Goal: Task Accomplishment & Management: Manage account settings

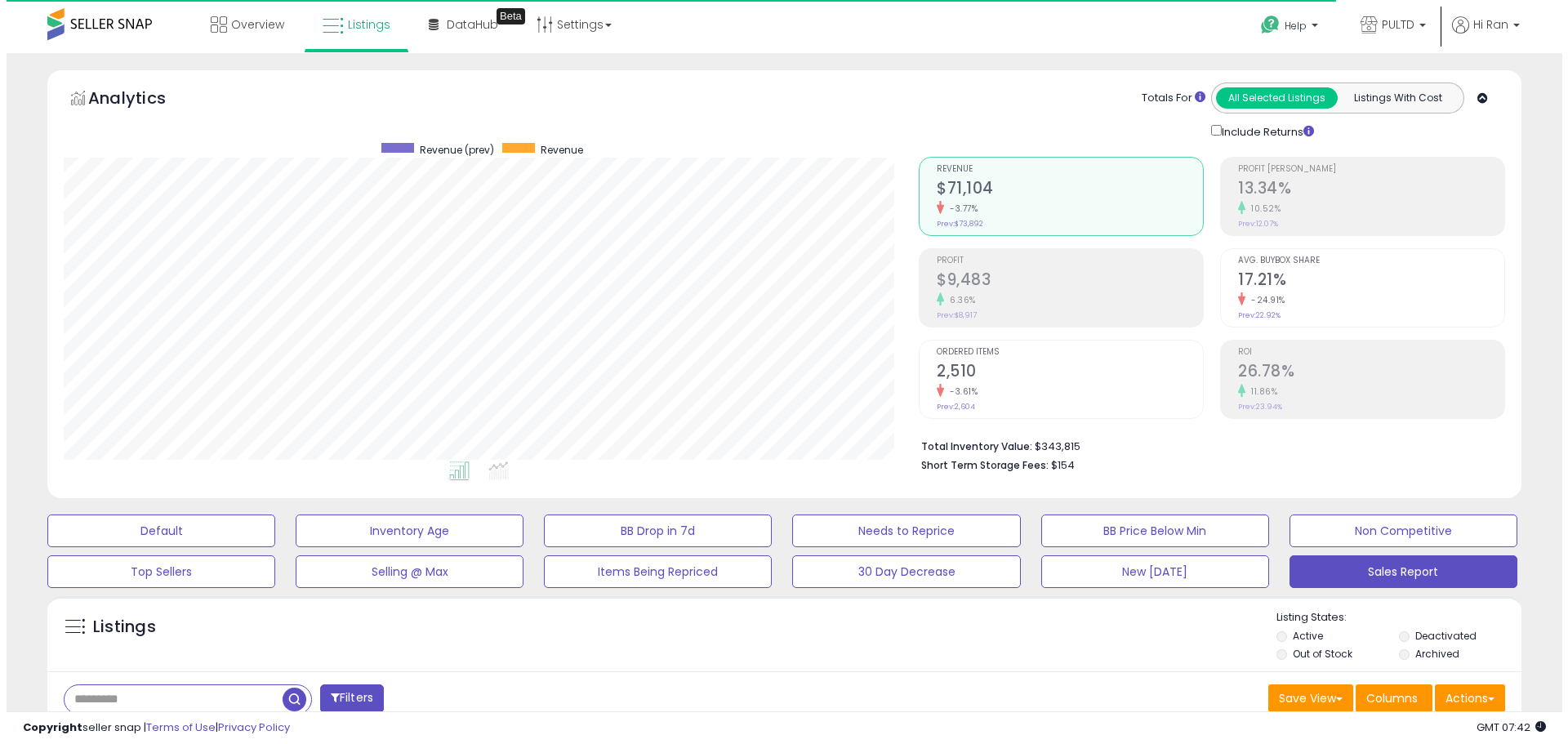
scroll to position [335, 855]
click at [1093, 369] on h2 "2,510" at bounding box center [1064, 372] width 267 height 22
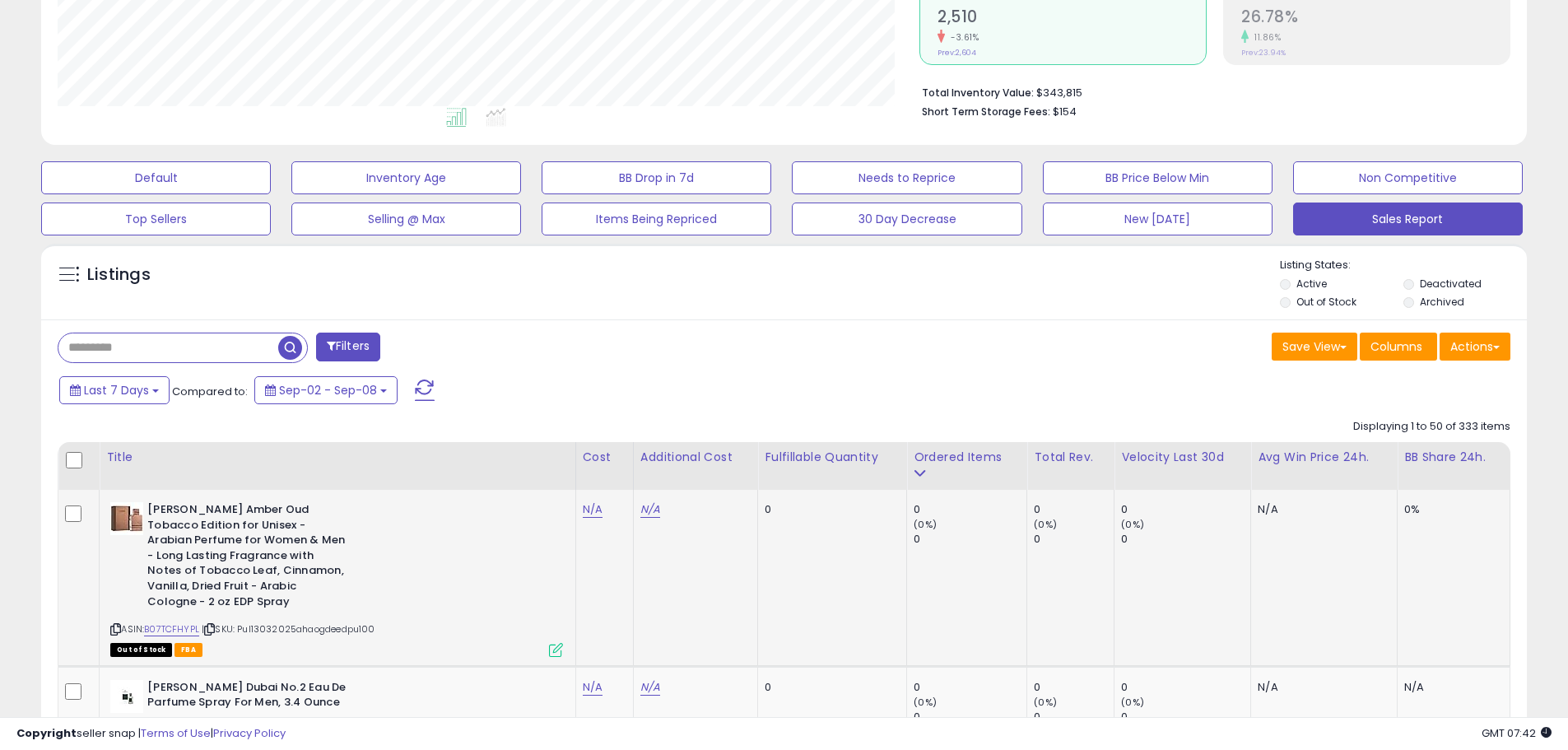
scroll to position [494, 0]
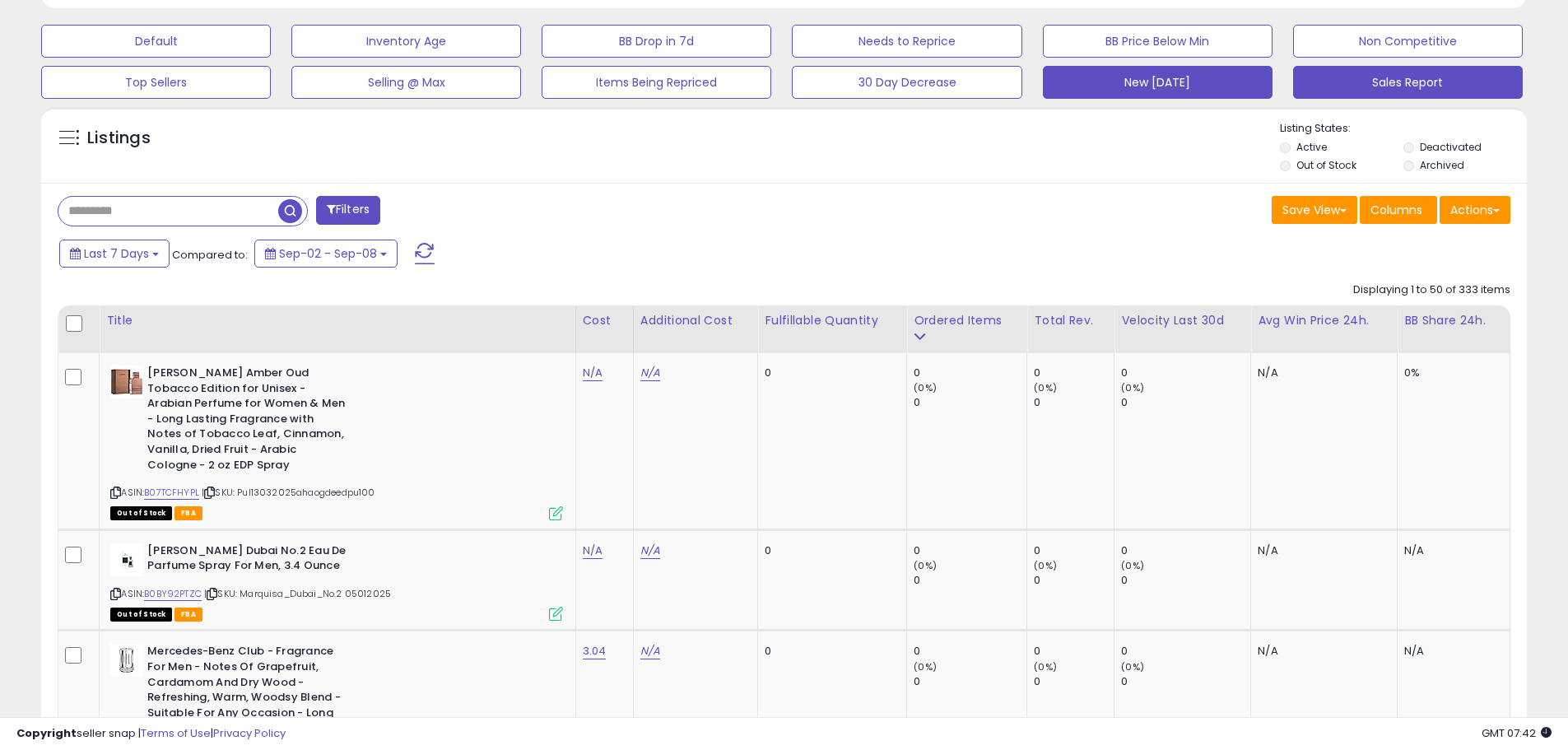
click at [1193, 80] on button "New [DATE]" at bounding box center [1157, 82] width 229 height 33
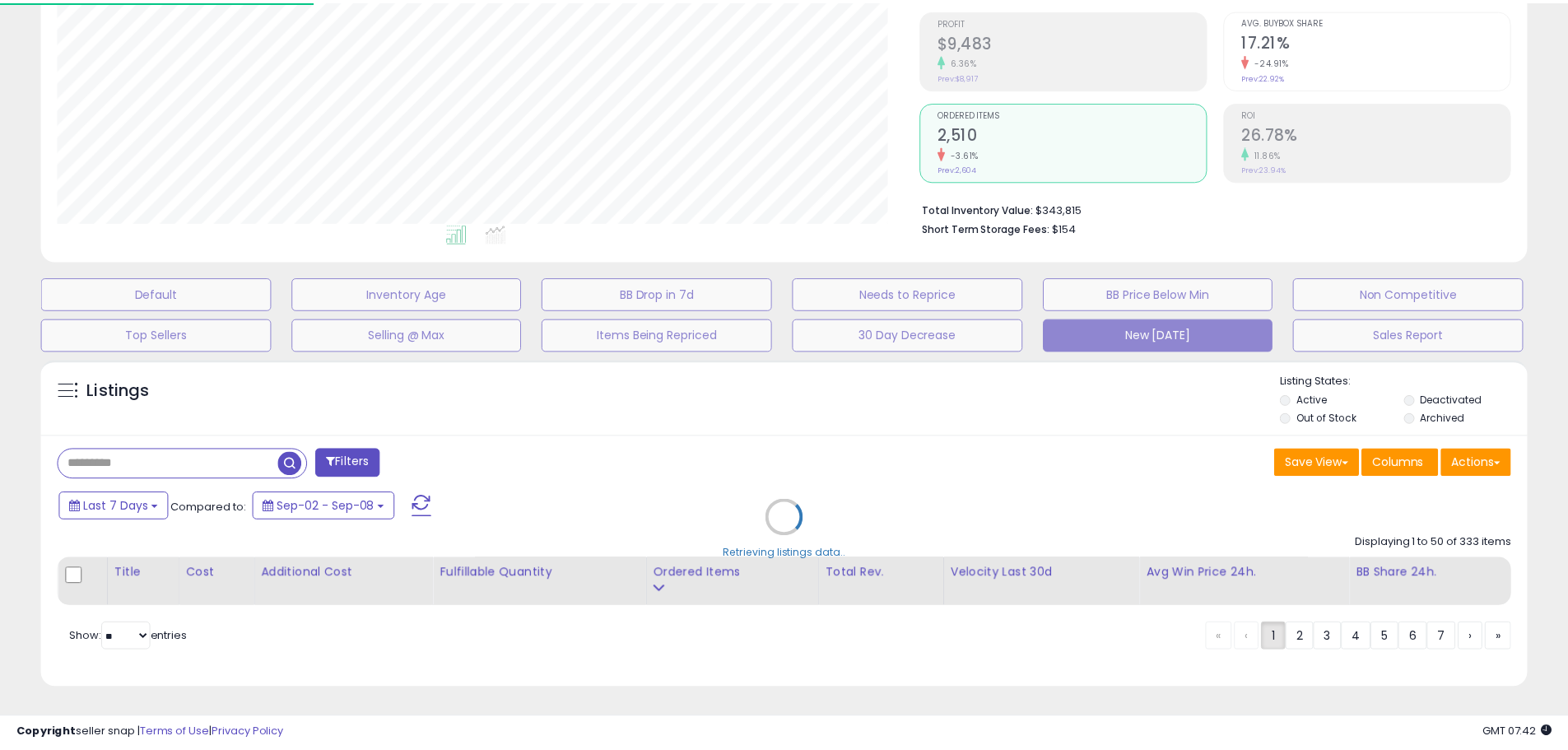
scroll to position [338, 869]
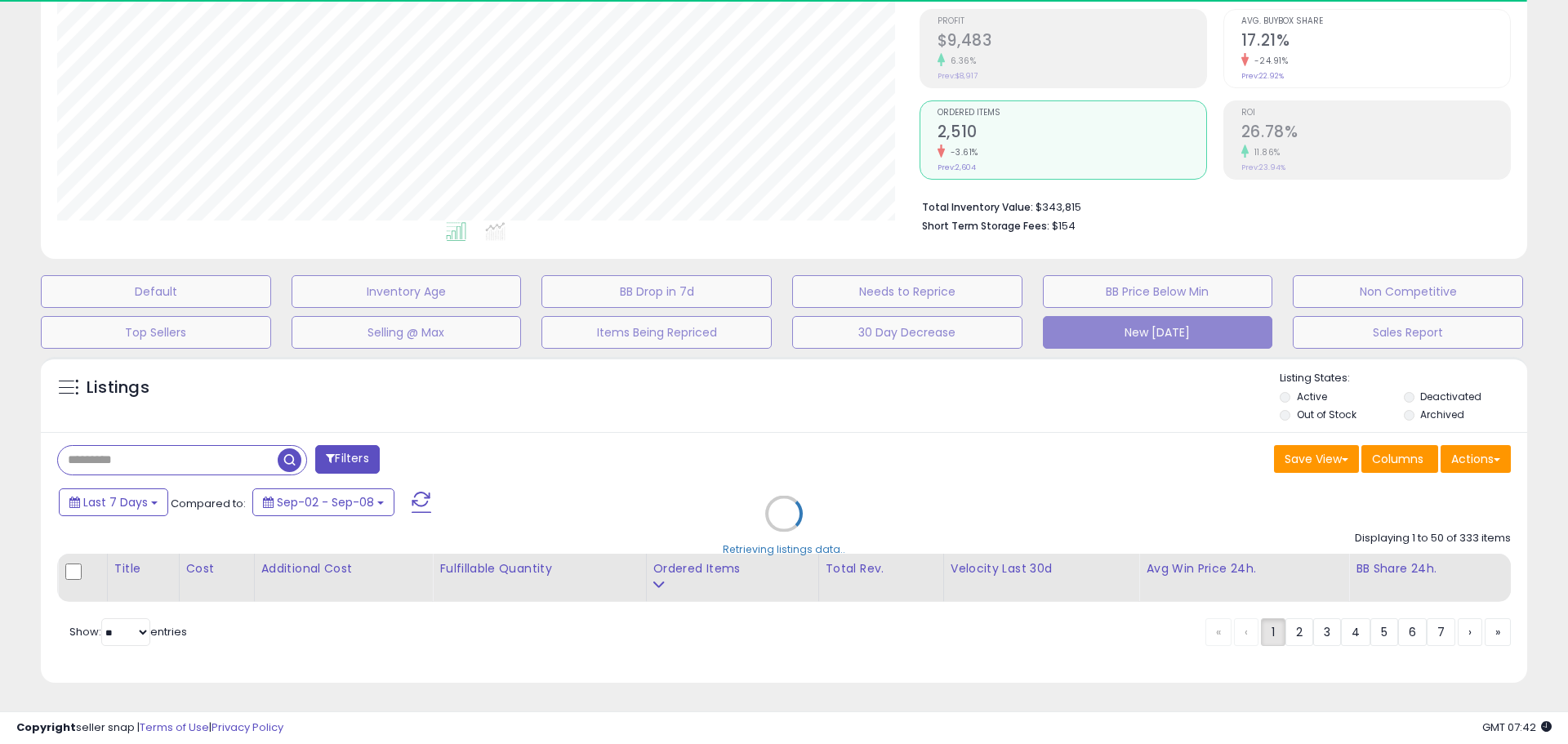
select select "**"
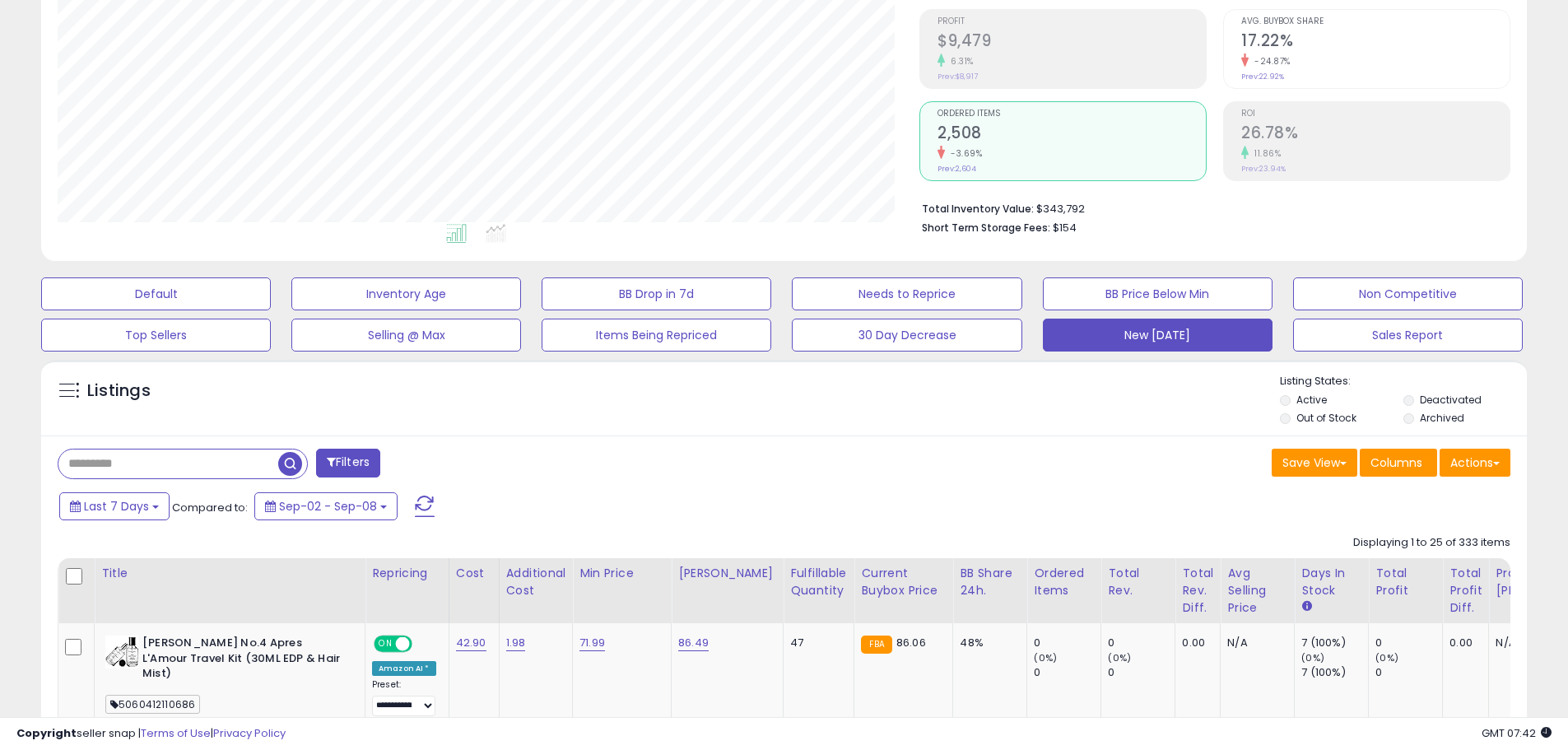
scroll to position [338, 862]
click at [795, 591] on div "Fulfillable Quantity" at bounding box center [818, 582] width 57 height 35
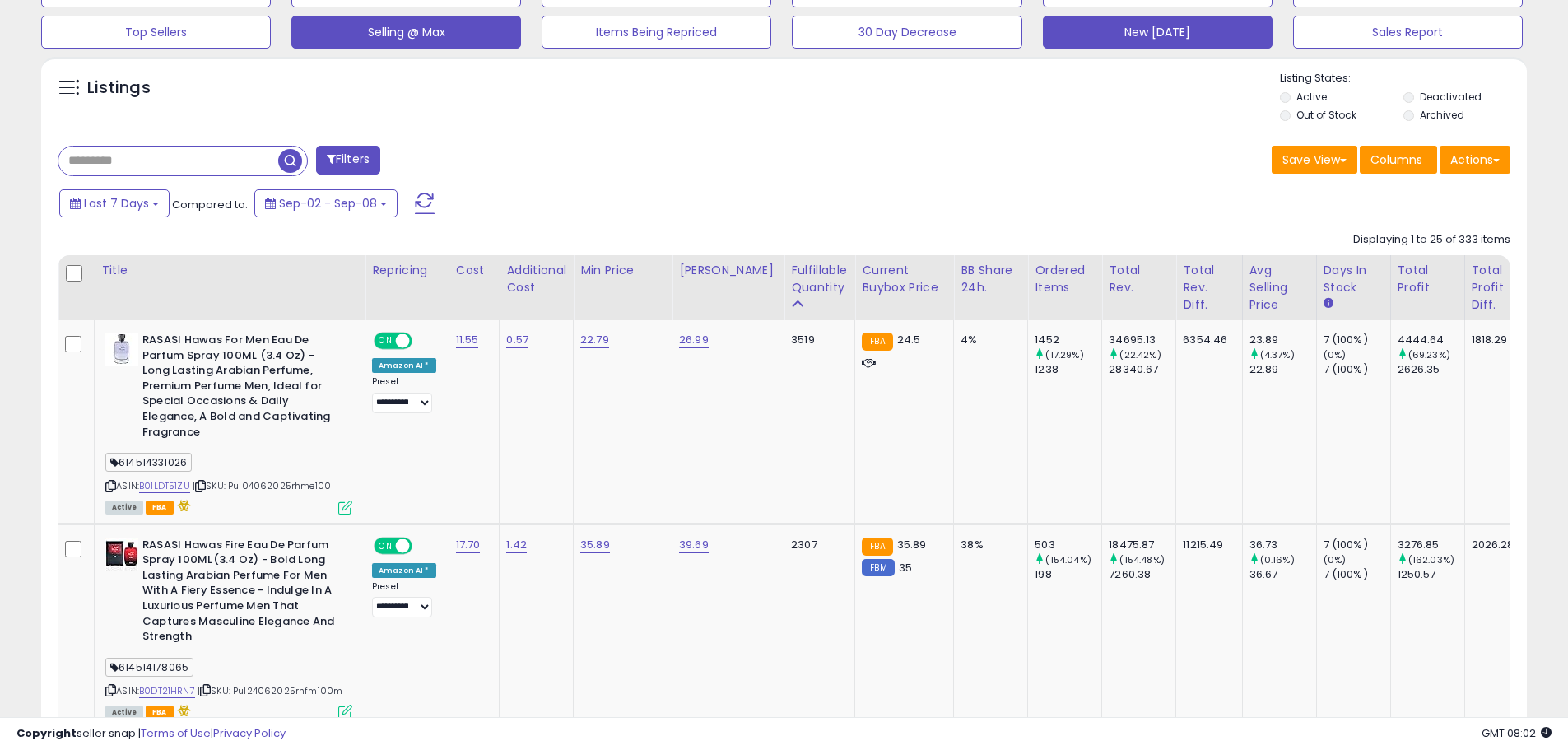
scroll to position [570, 0]
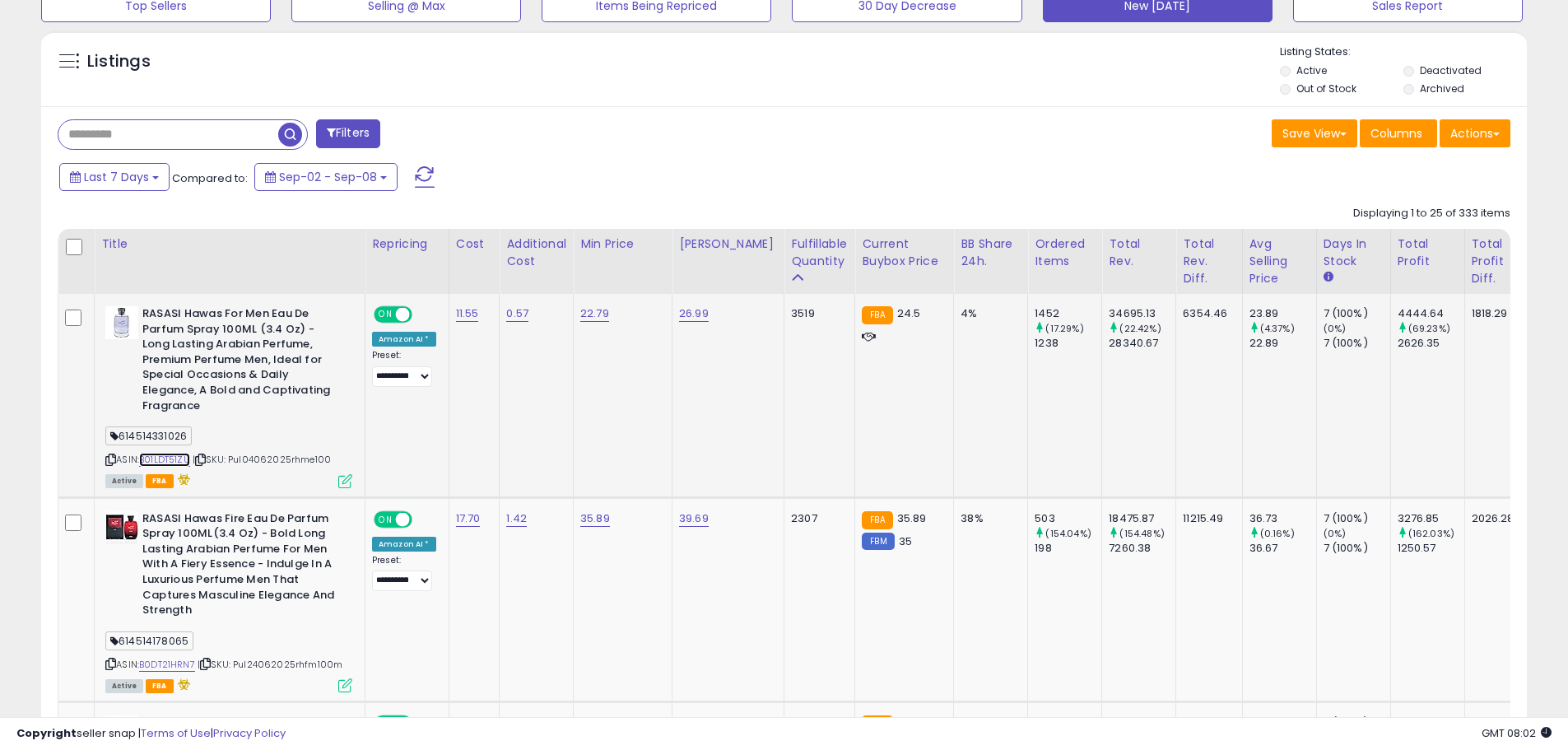
click at [168, 453] on link "B01LDT51ZU" at bounding box center [164, 460] width 51 height 14
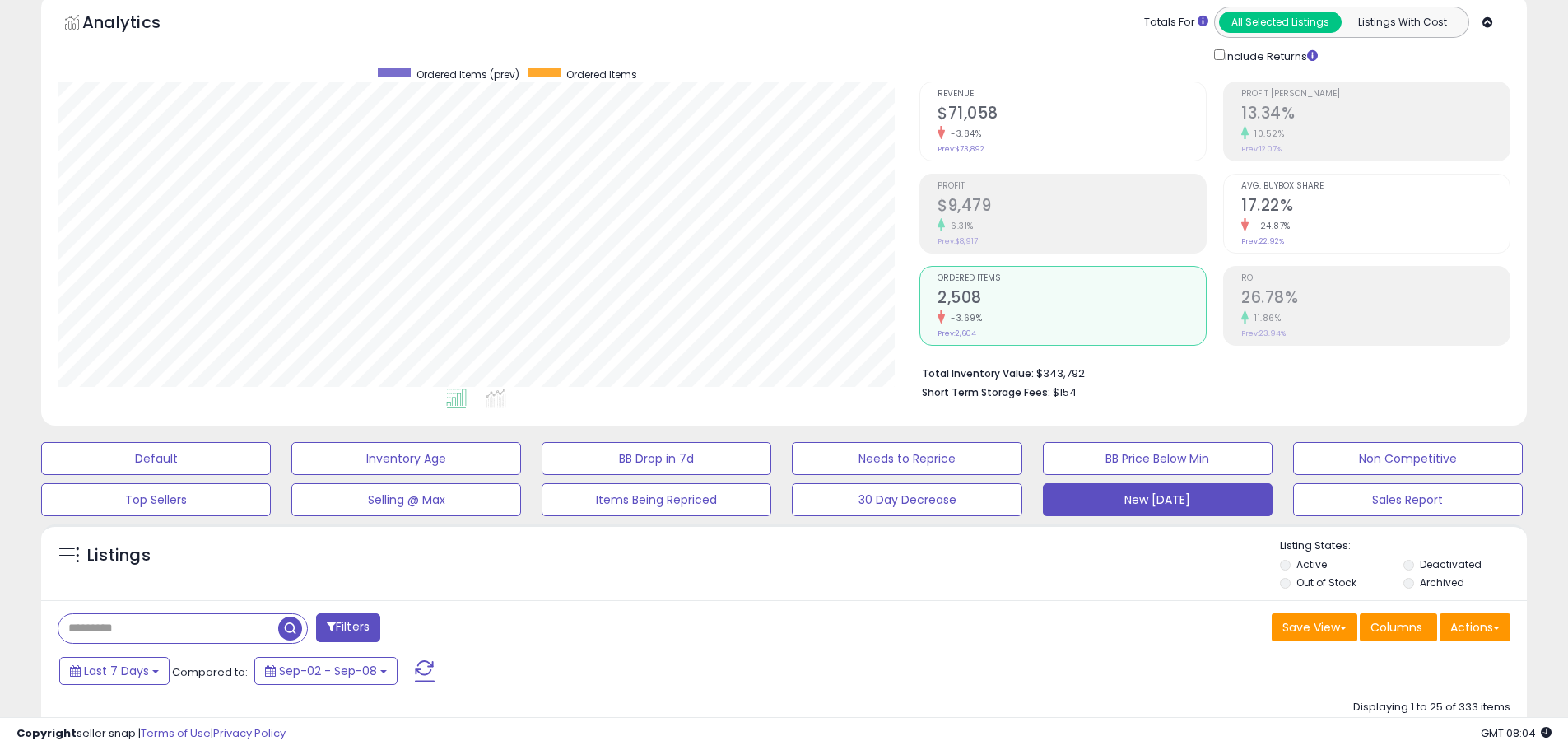
scroll to position [0, 0]
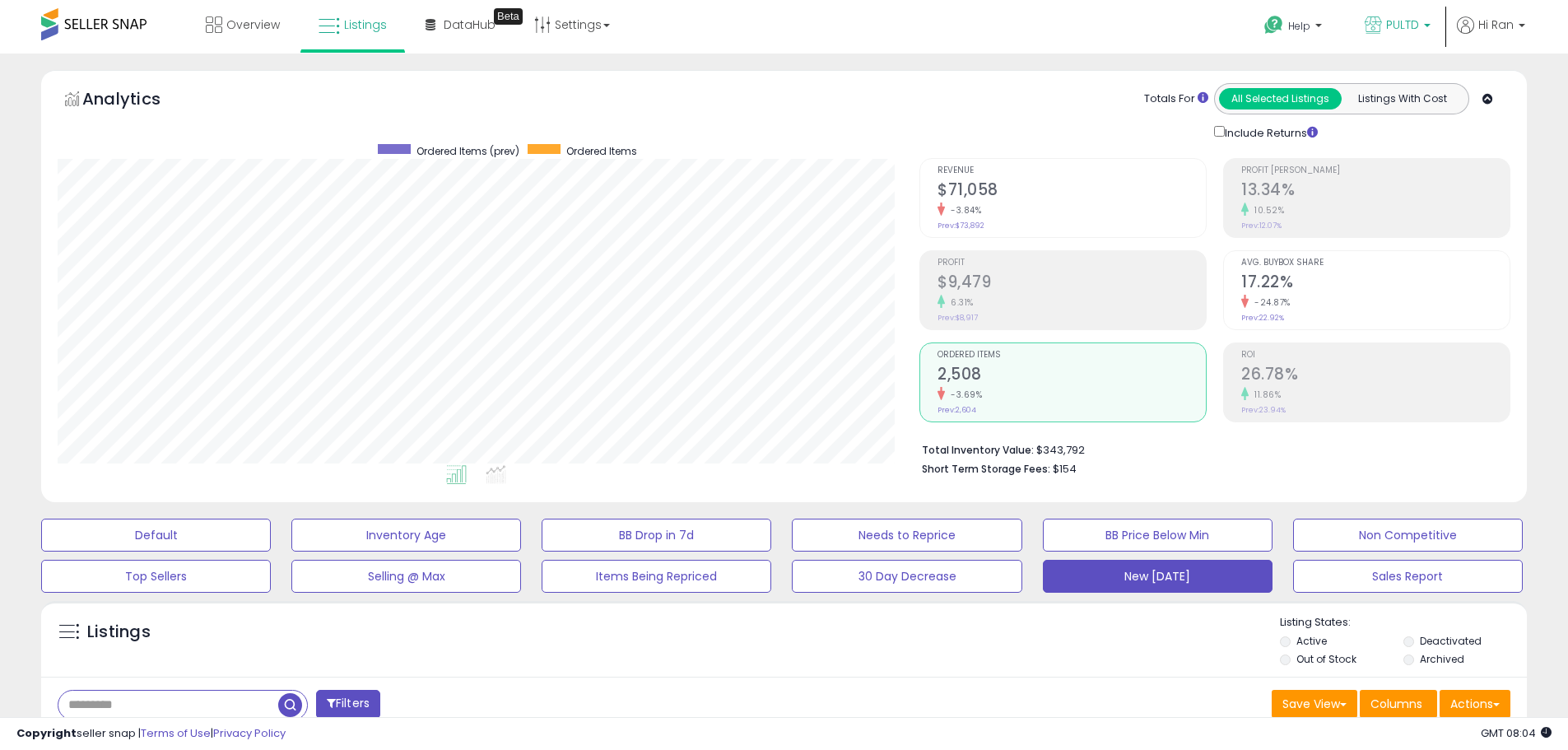
click at [1371, 31] on icon at bounding box center [1373, 25] width 17 height 17
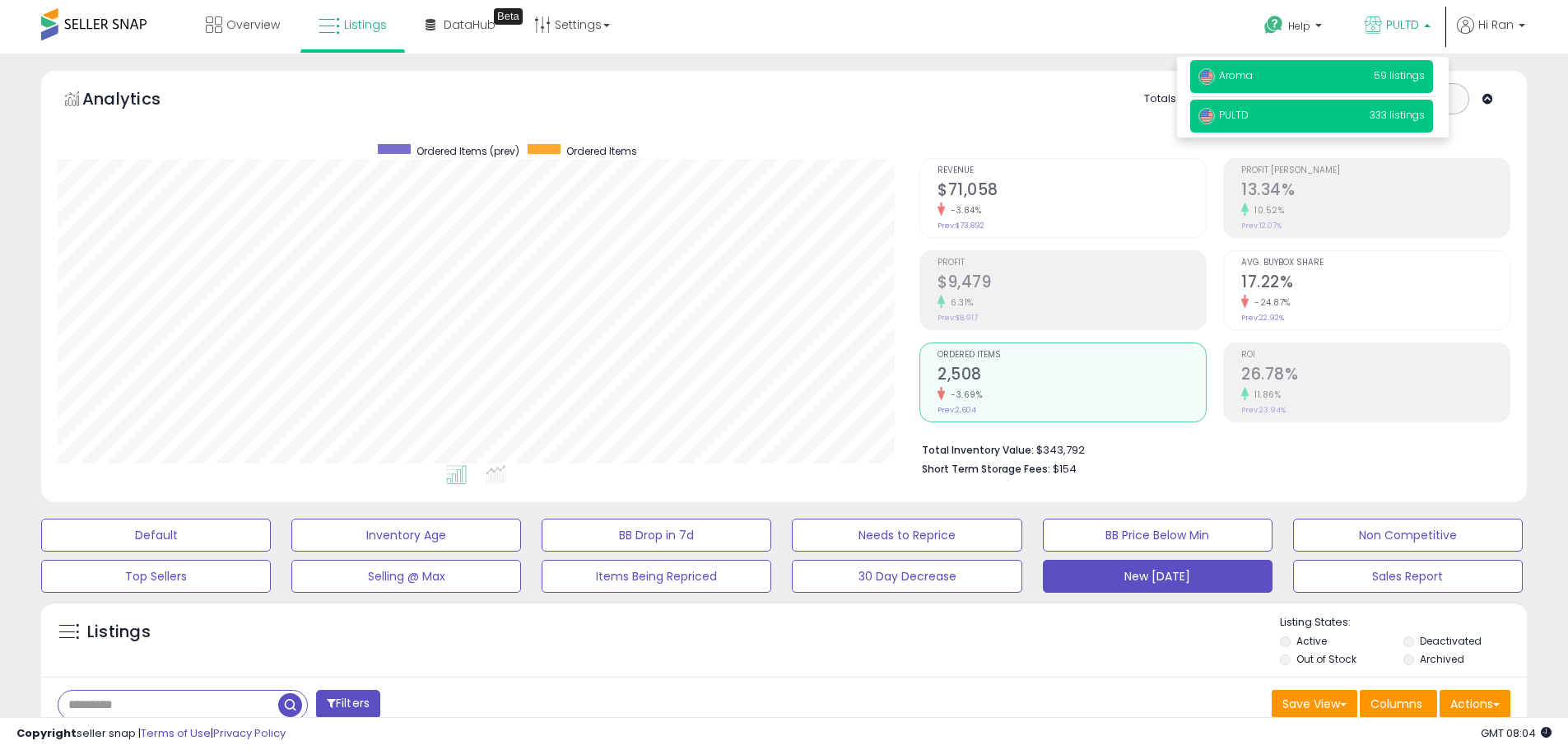
click at [1312, 71] on p "Aroma 59 listings" at bounding box center [1311, 77] width 242 height 33
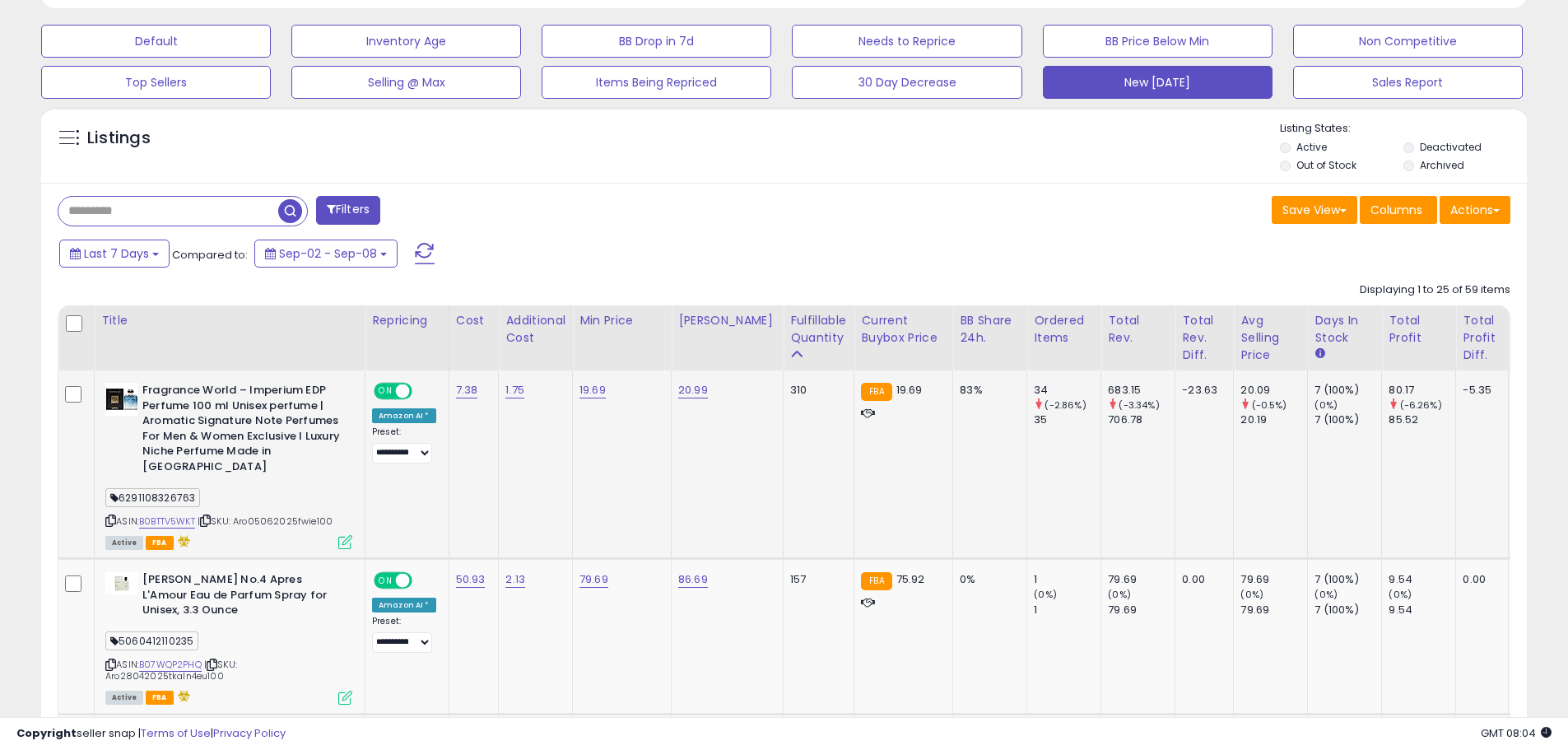
scroll to position [338, 862]
click at [182, 515] on link "B0BTTV5WKT" at bounding box center [167, 522] width 56 height 14
click at [153, 209] on input "text" at bounding box center [168, 211] width 220 height 29
paste input "**********"
type input "**********"
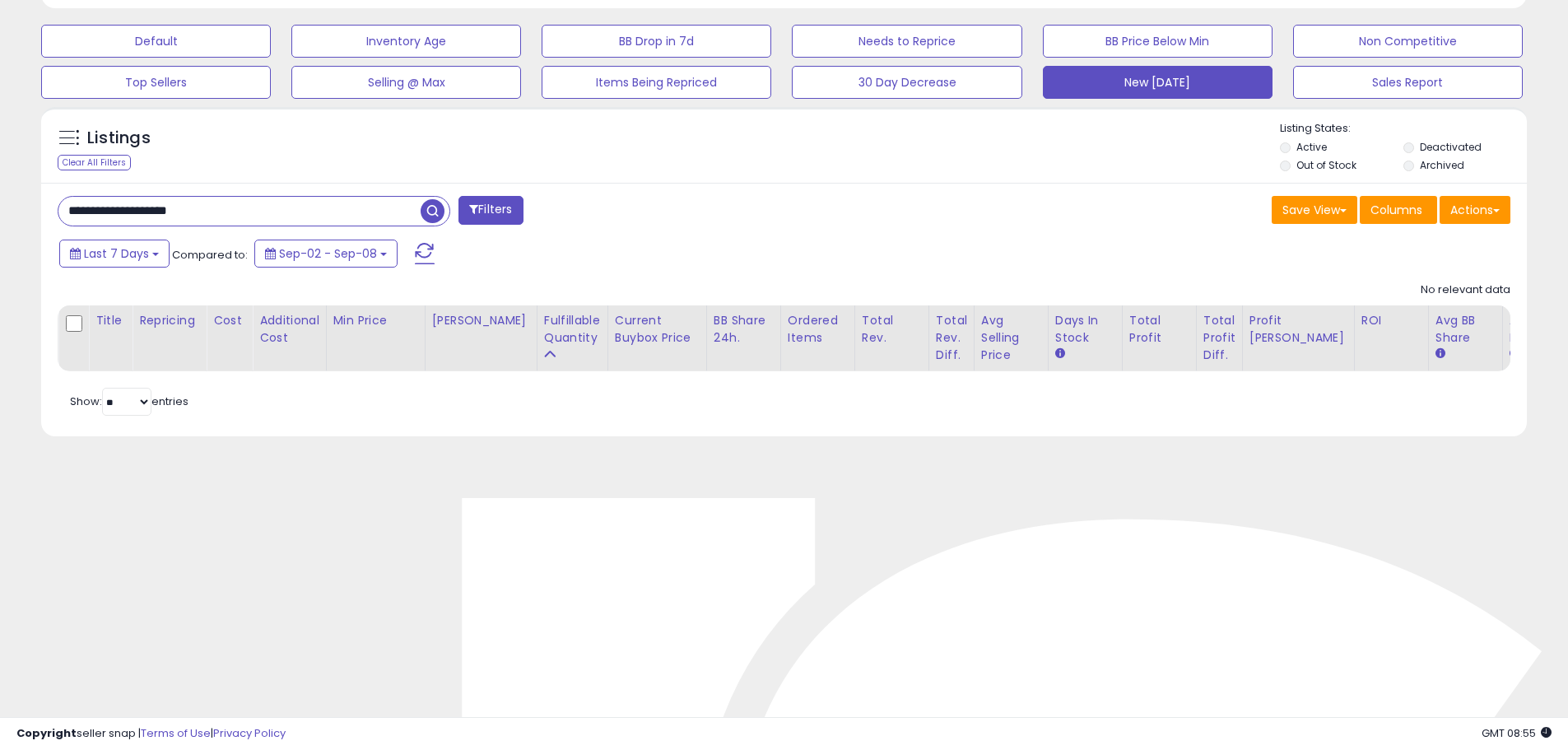
click at [98, 219] on input "**********" at bounding box center [239, 211] width 362 height 29
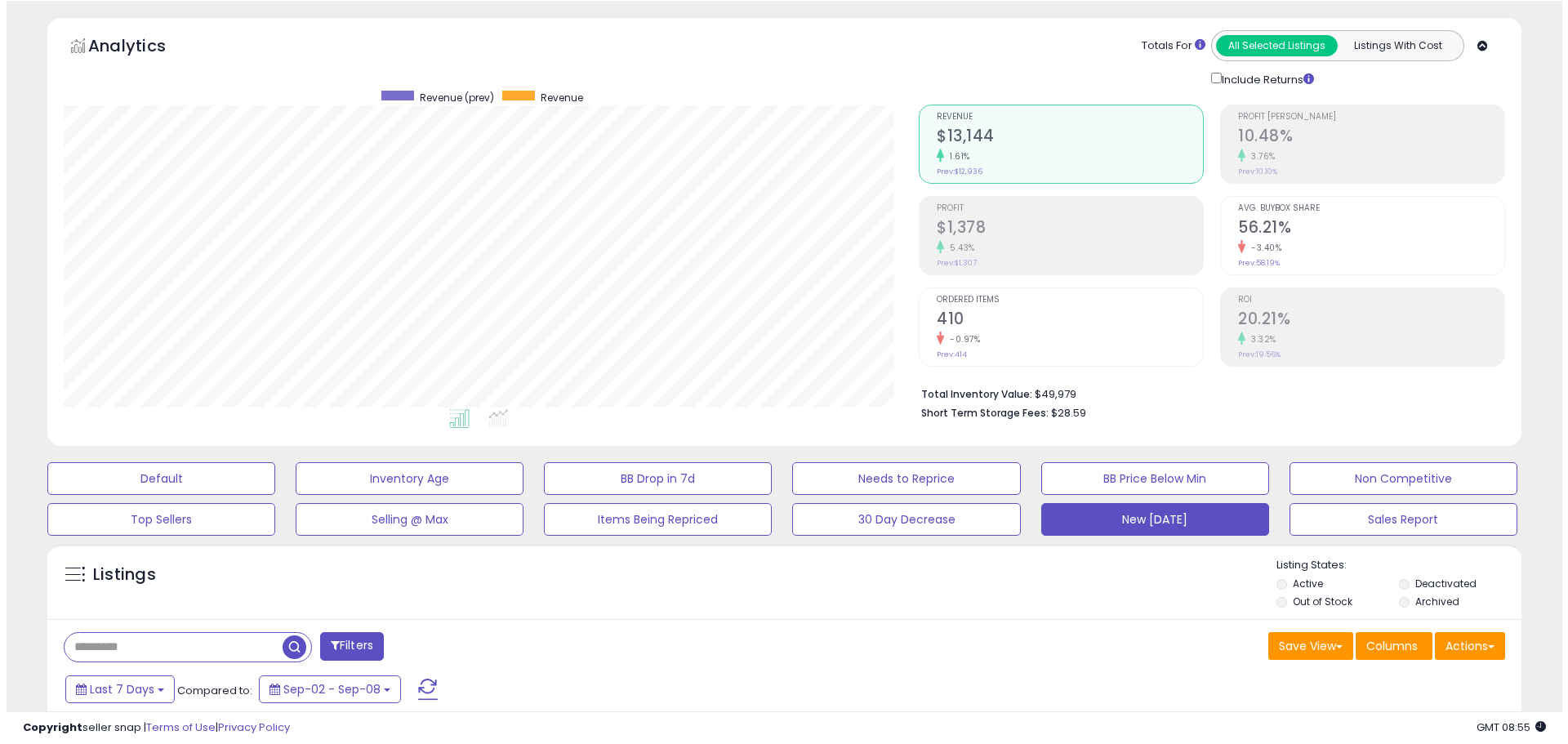
scroll to position [0, 0]
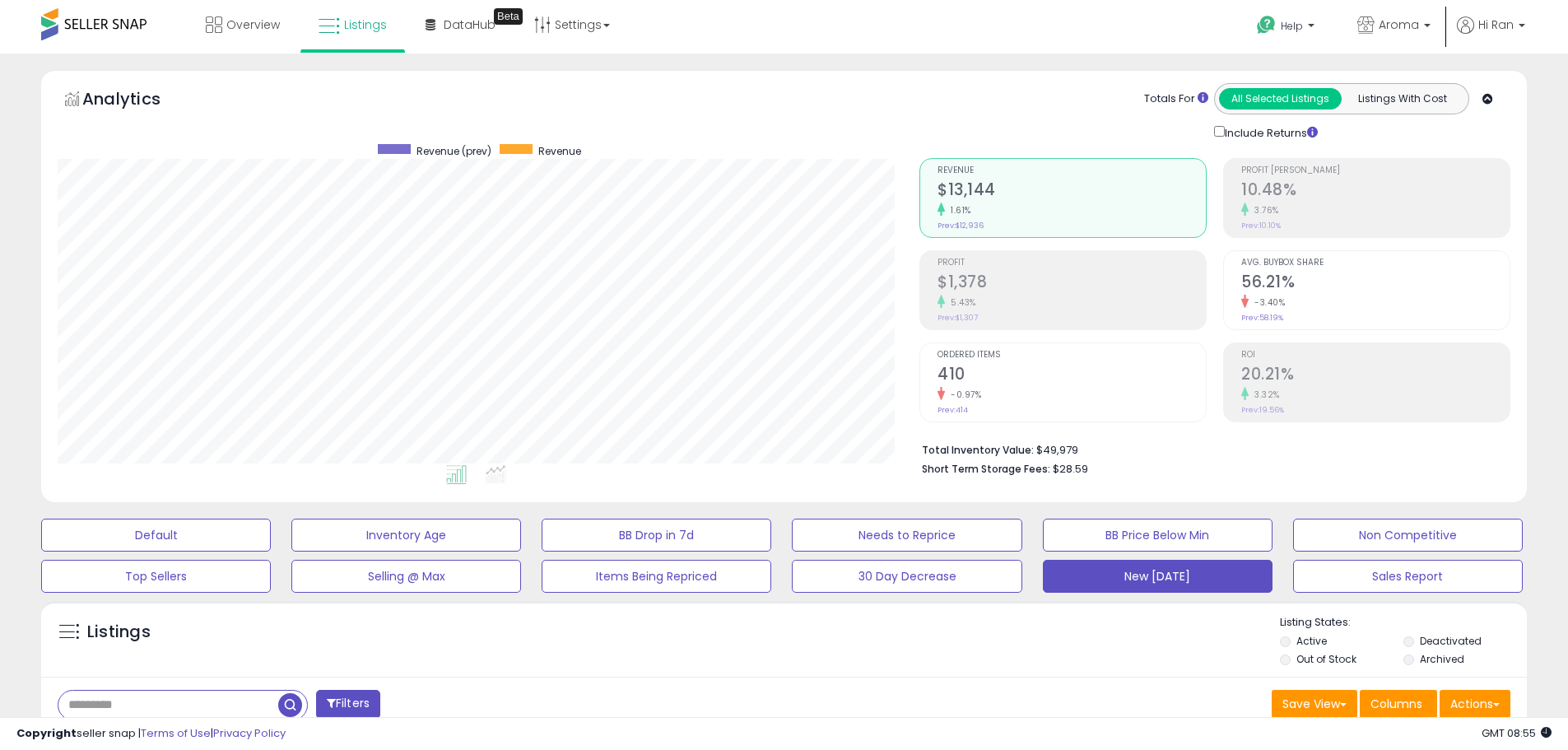
click at [996, 380] on h2 "410" at bounding box center [1072, 375] width 269 height 22
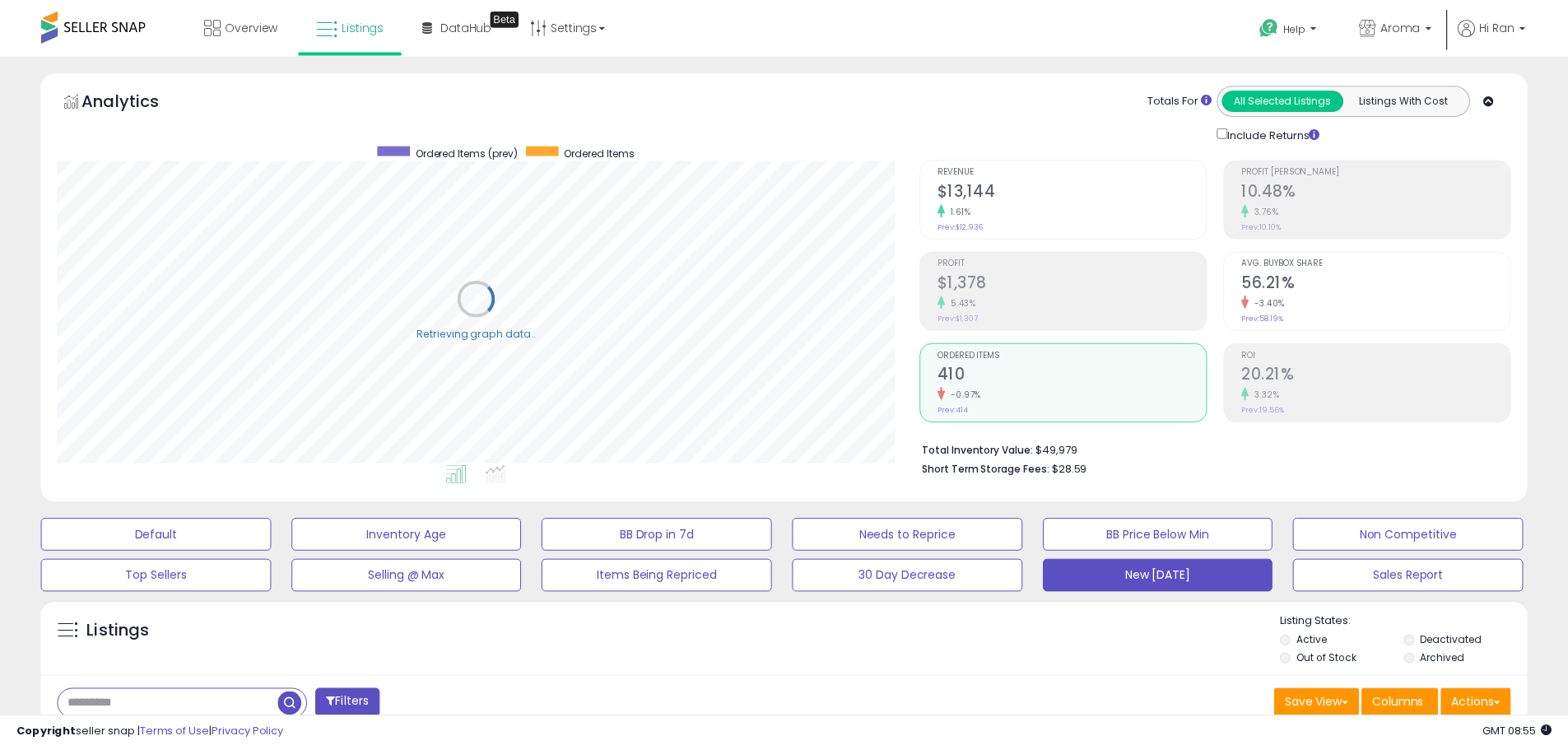
scroll to position [822572, 822036]
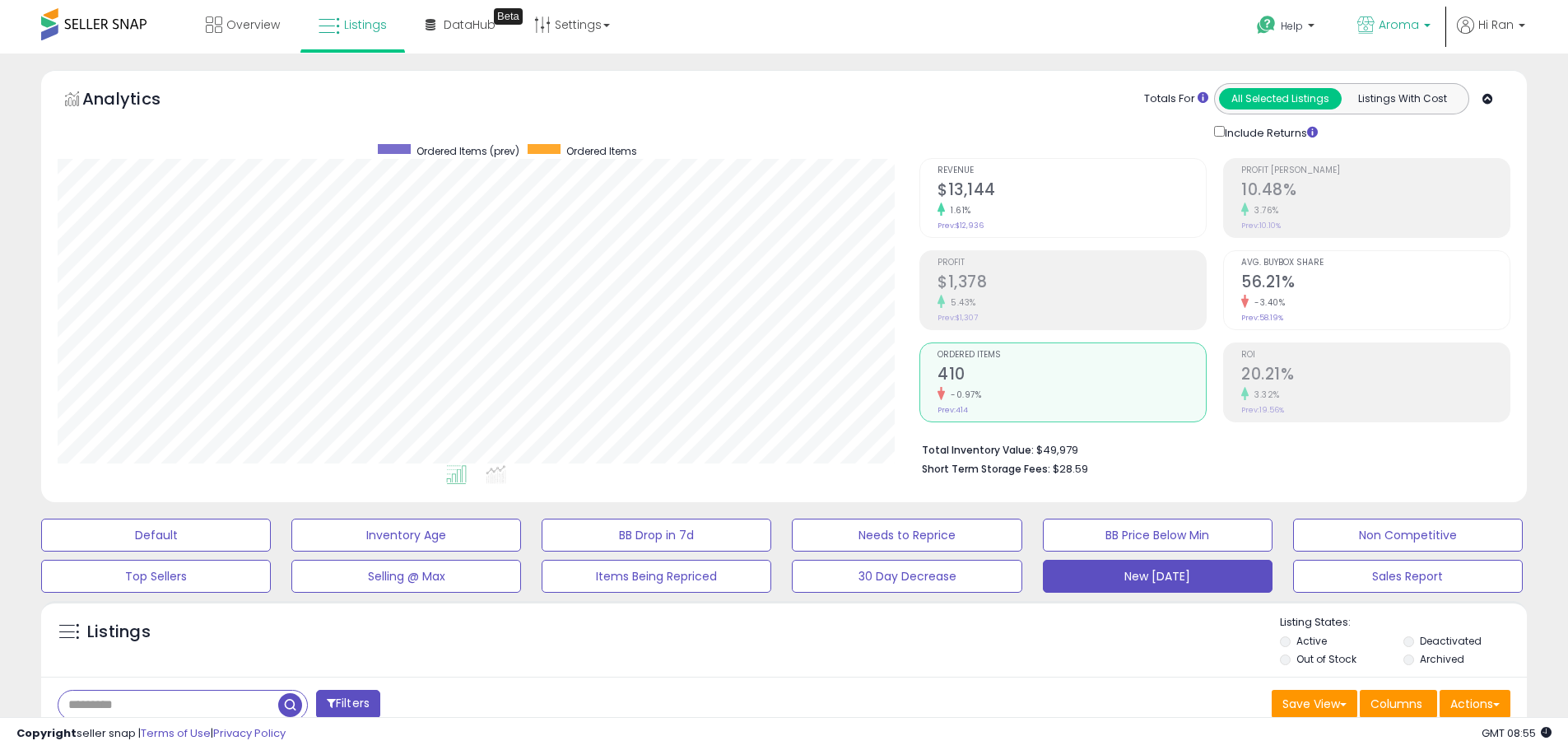
click at [1407, 31] on span "Aroma" at bounding box center [1399, 24] width 40 height 17
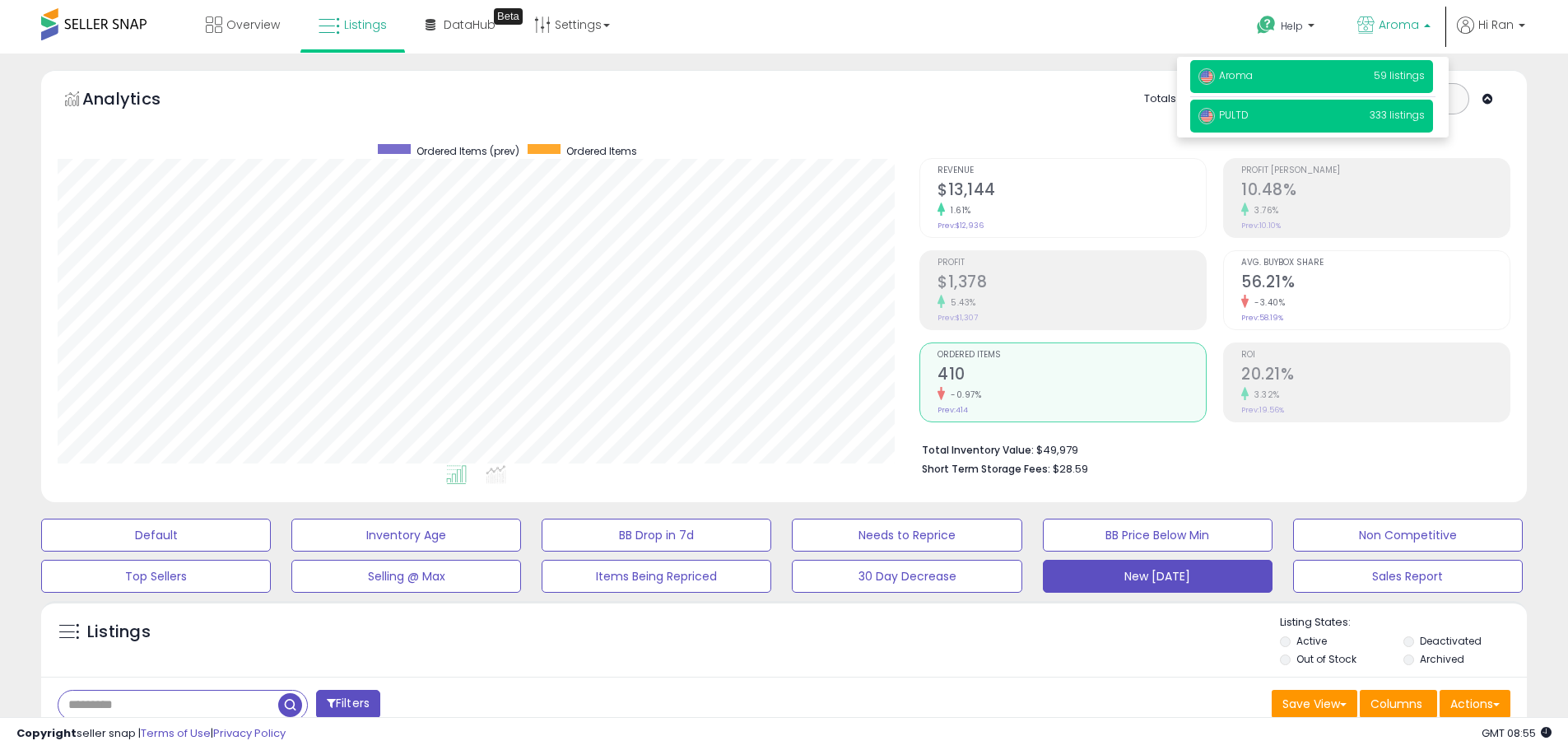
click at [1361, 112] on p "PULTD 333 listings" at bounding box center [1311, 116] width 242 height 33
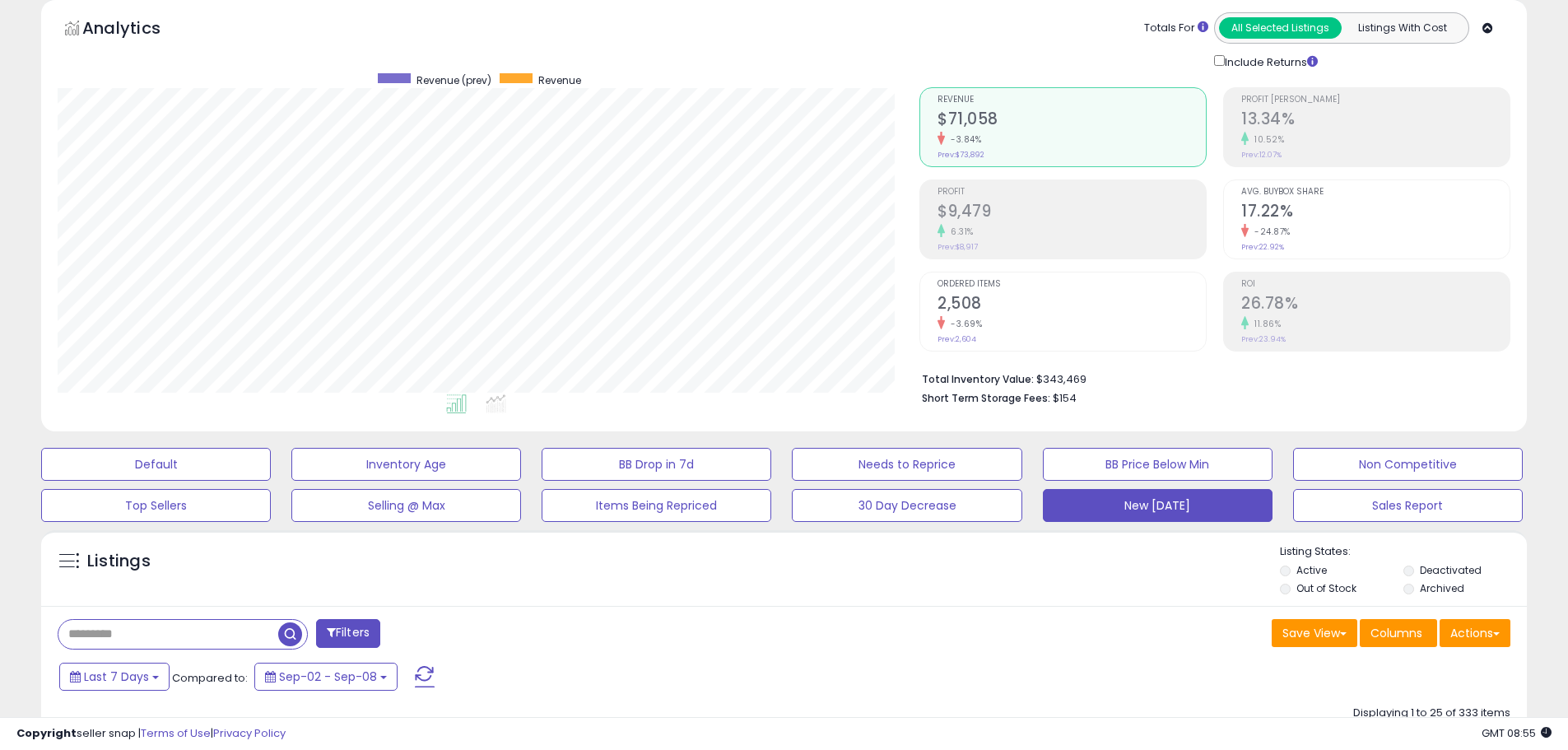
scroll to position [412, 0]
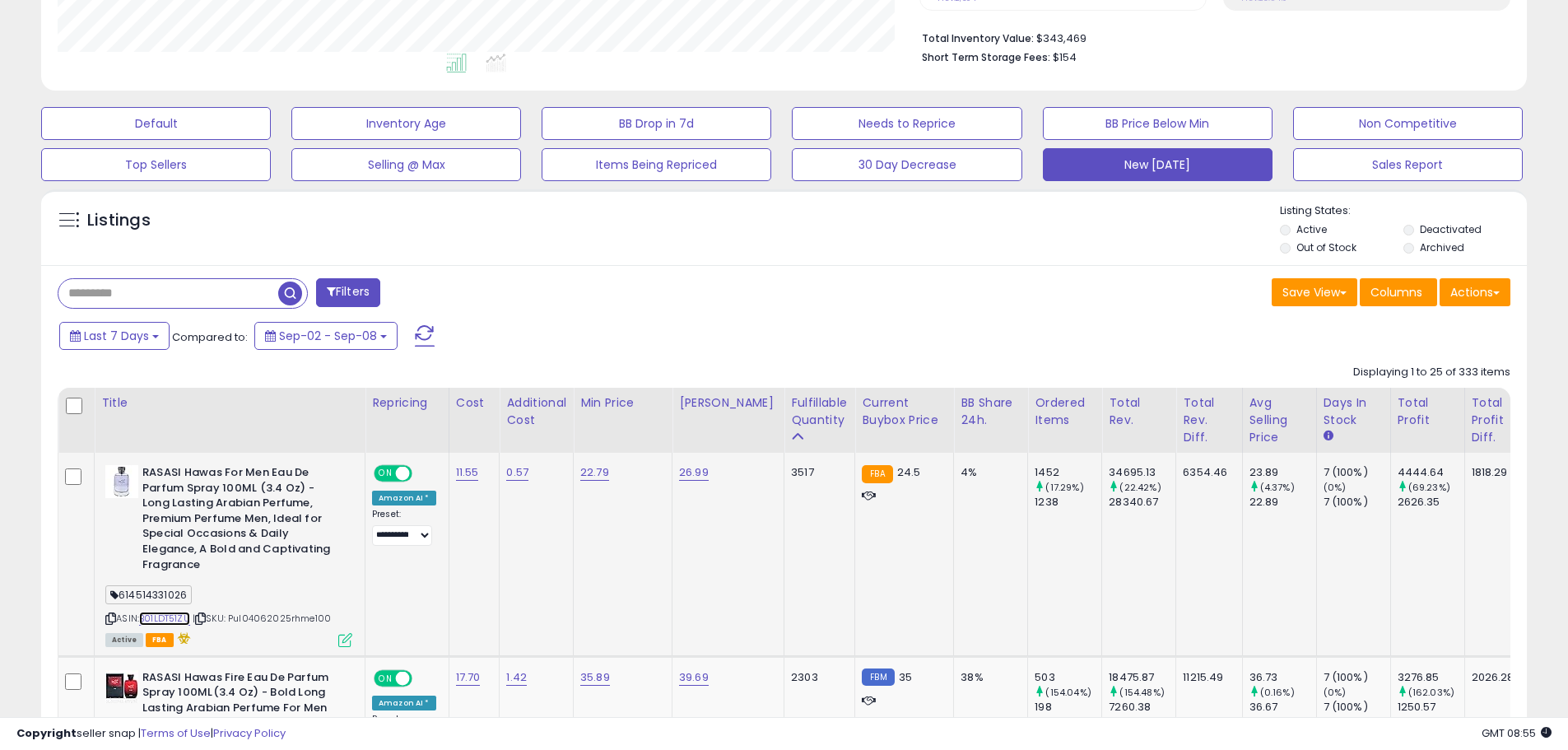
click at [163, 611] on link "B01LDT51ZU" at bounding box center [164, 618] width 51 height 14
